Goal: Task Accomplishment & Management: Use online tool/utility

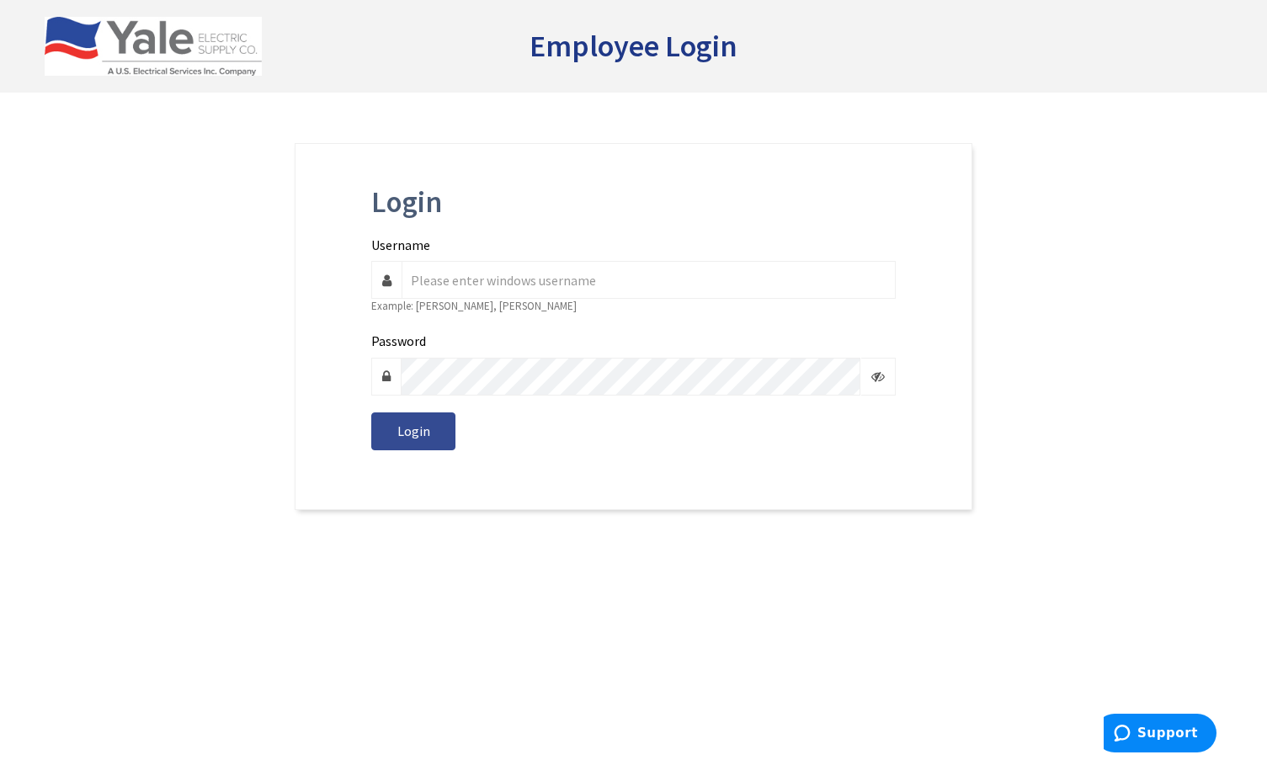
type input "manny.alvarez"
click at [405, 423] on span "Login" at bounding box center [413, 431] width 33 height 17
